Goal: Task Accomplishment & Management: Manage account settings

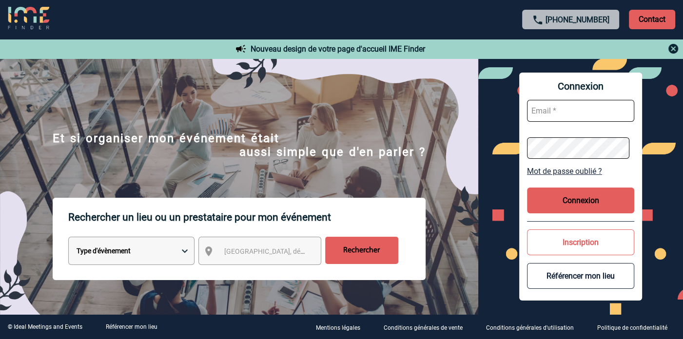
type input "[EMAIL_ADDRESS][DOMAIN_NAME]"
click at [616, 208] on button "Connexion" at bounding box center [580, 201] width 107 height 26
